Goal: Information Seeking & Learning: Learn about a topic

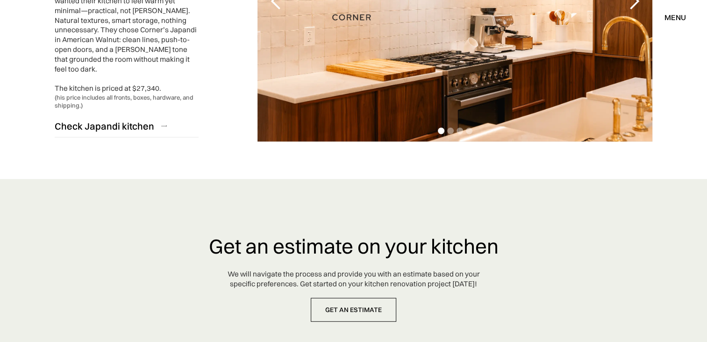
scroll to position [2237, 0]
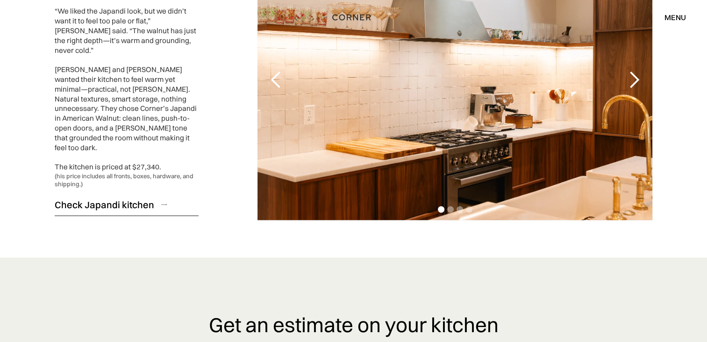
click at [86, 198] on div "Check Japandi kitchen" at bounding box center [105, 204] width 100 height 13
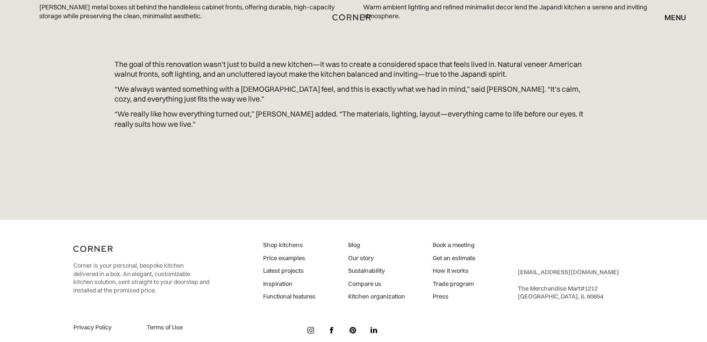
scroll to position [2860, 0]
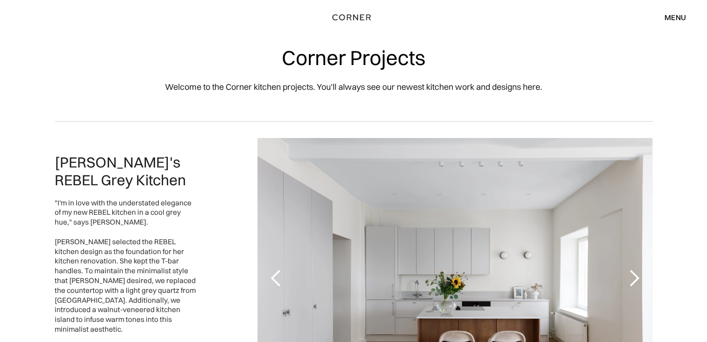
click at [671, 10] on div "menu close" at bounding box center [671, 17] width 31 height 16
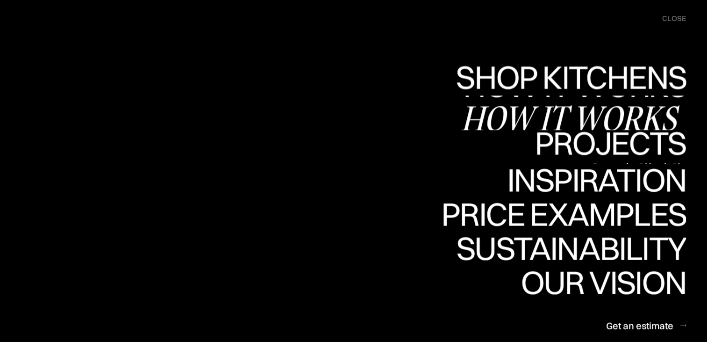
click at [594, 141] on div "Projects" at bounding box center [611, 142] width 152 height 33
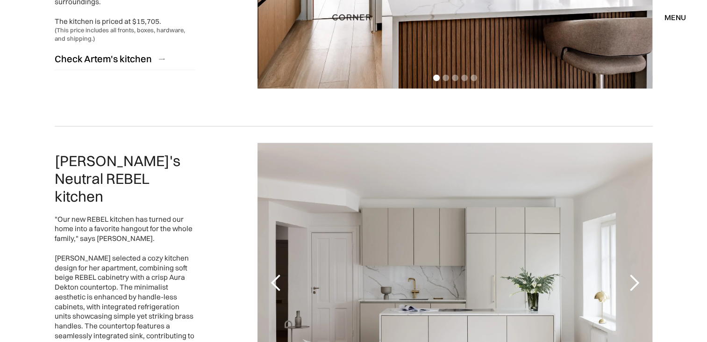
scroll to position [1356, 0]
